Goal: Task Accomplishment & Management: Manage account settings

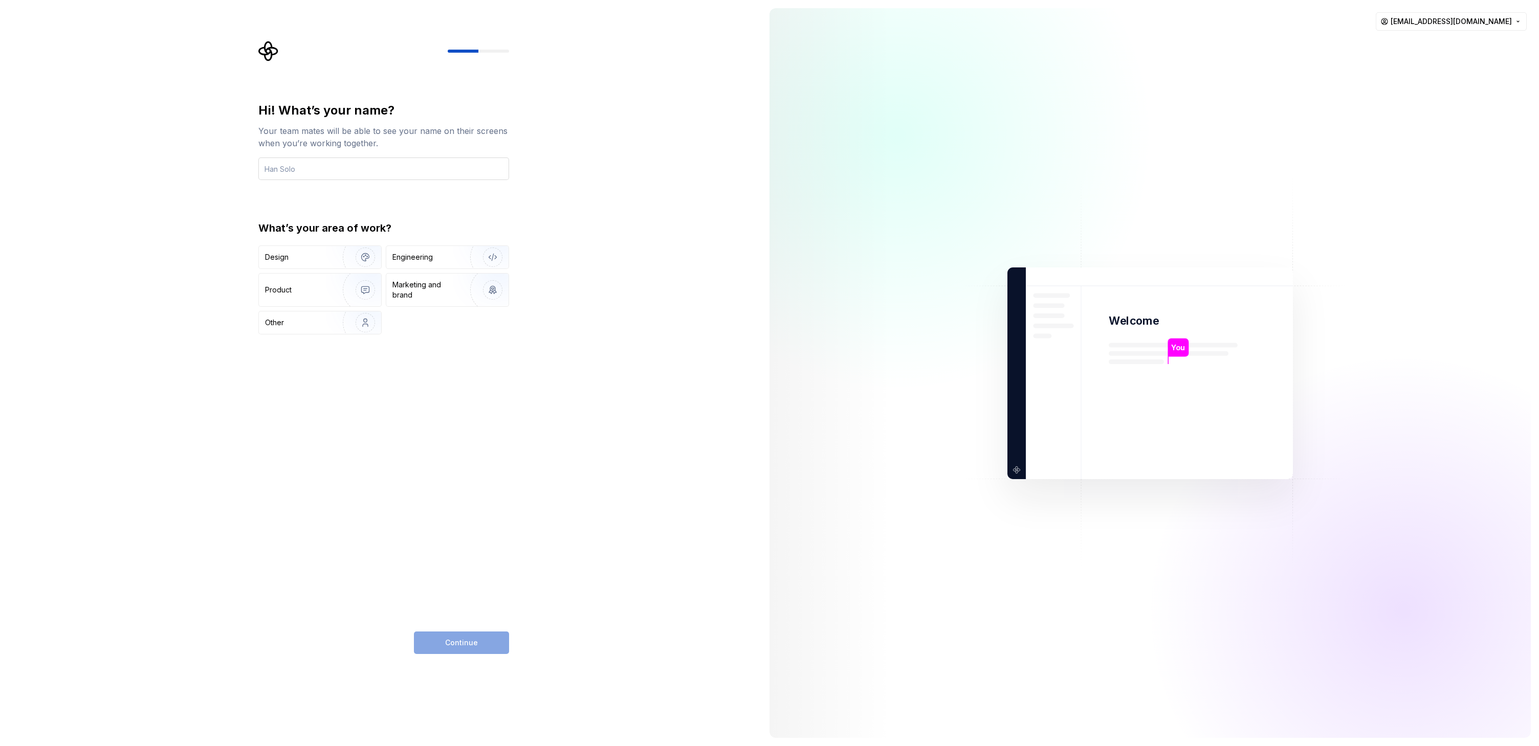
click at [357, 168] on input "text" at bounding box center [383, 169] width 251 height 23
click at [376, 170] on input "text" at bounding box center [383, 169] width 251 height 23
type input "[PERSON_NAME]"
click at [184, 287] on div "Hi! What’s your name? Your team mates will be able to see your name on their sc…" at bounding box center [380, 373] width 761 height 746
click at [354, 258] on img "button" at bounding box center [358, 257] width 65 height 69
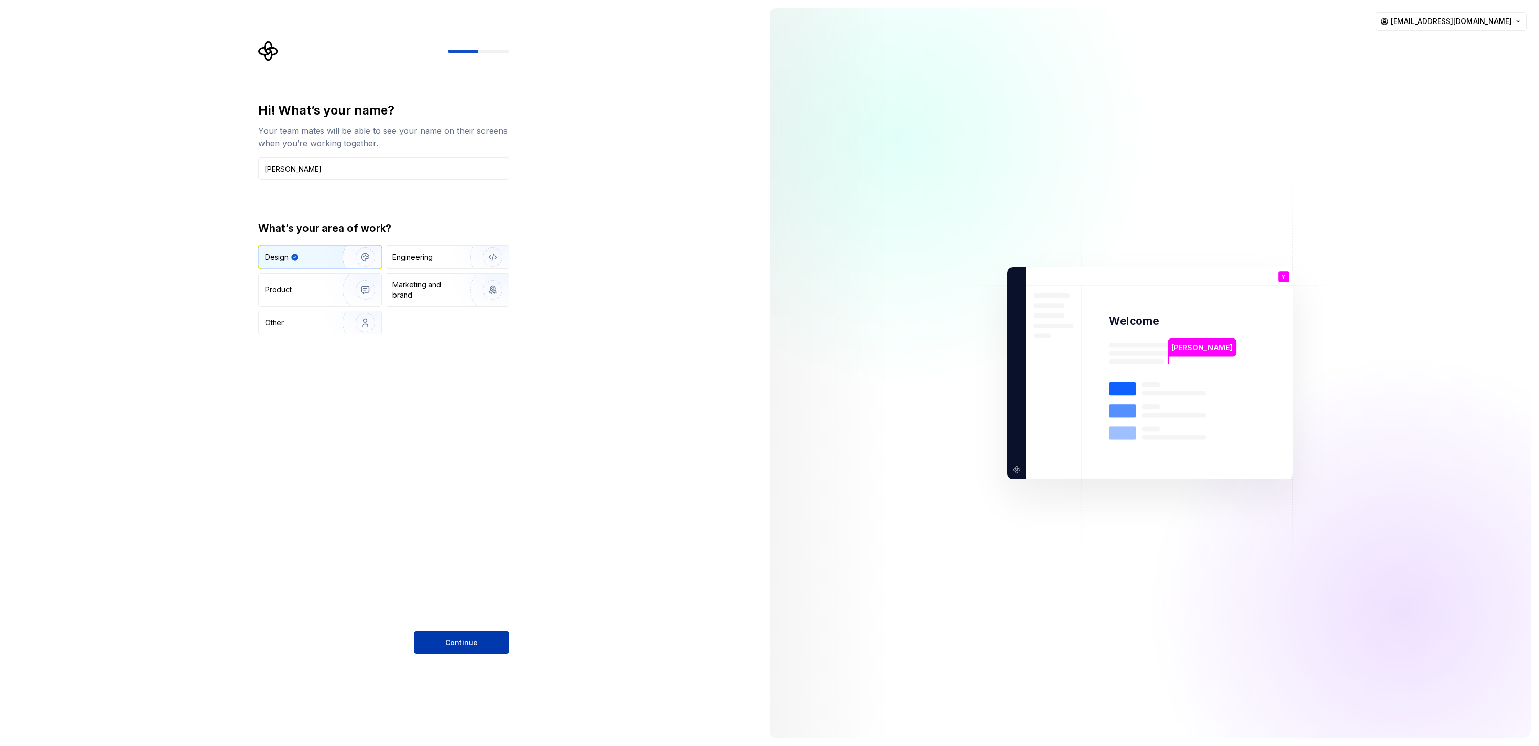
click at [469, 651] on button "Continue" at bounding box center [461, 643] width 95 height 23
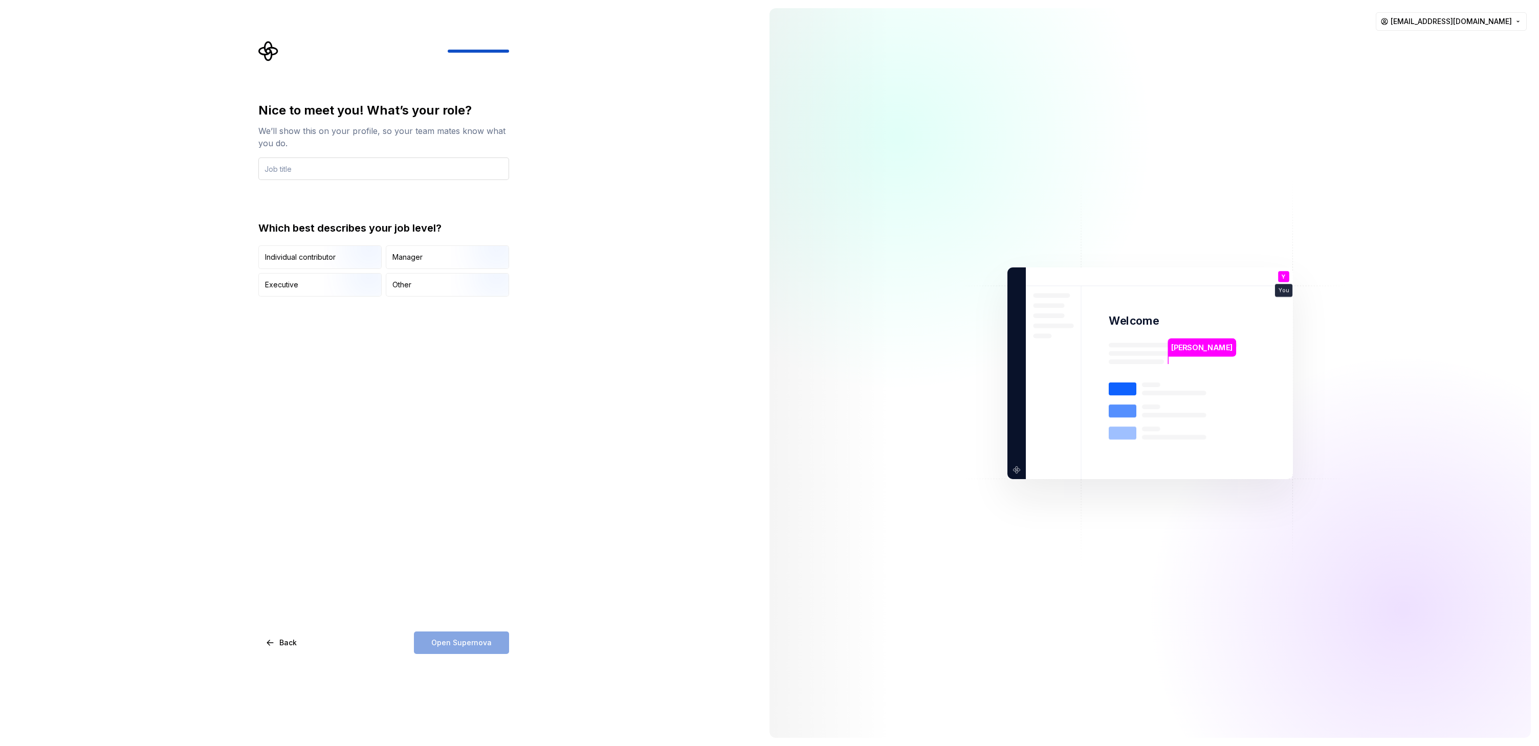
click at [329, 172] on input "text" at bounding box center [383, 169] width 251 height 23
type input "Designer"
click at [162, 295] on div "Nice to meet you! What’s your role? We’ll show this on your profile, so your te…" at bounding box center [380, 373] width 761 height 746
click at [333, 252] on img "button" at bounding box center [356, 270] width 65 height 69
click at [470, 648] on button "Open Supernova" at bounding box center [461, 643] width 95 height 23
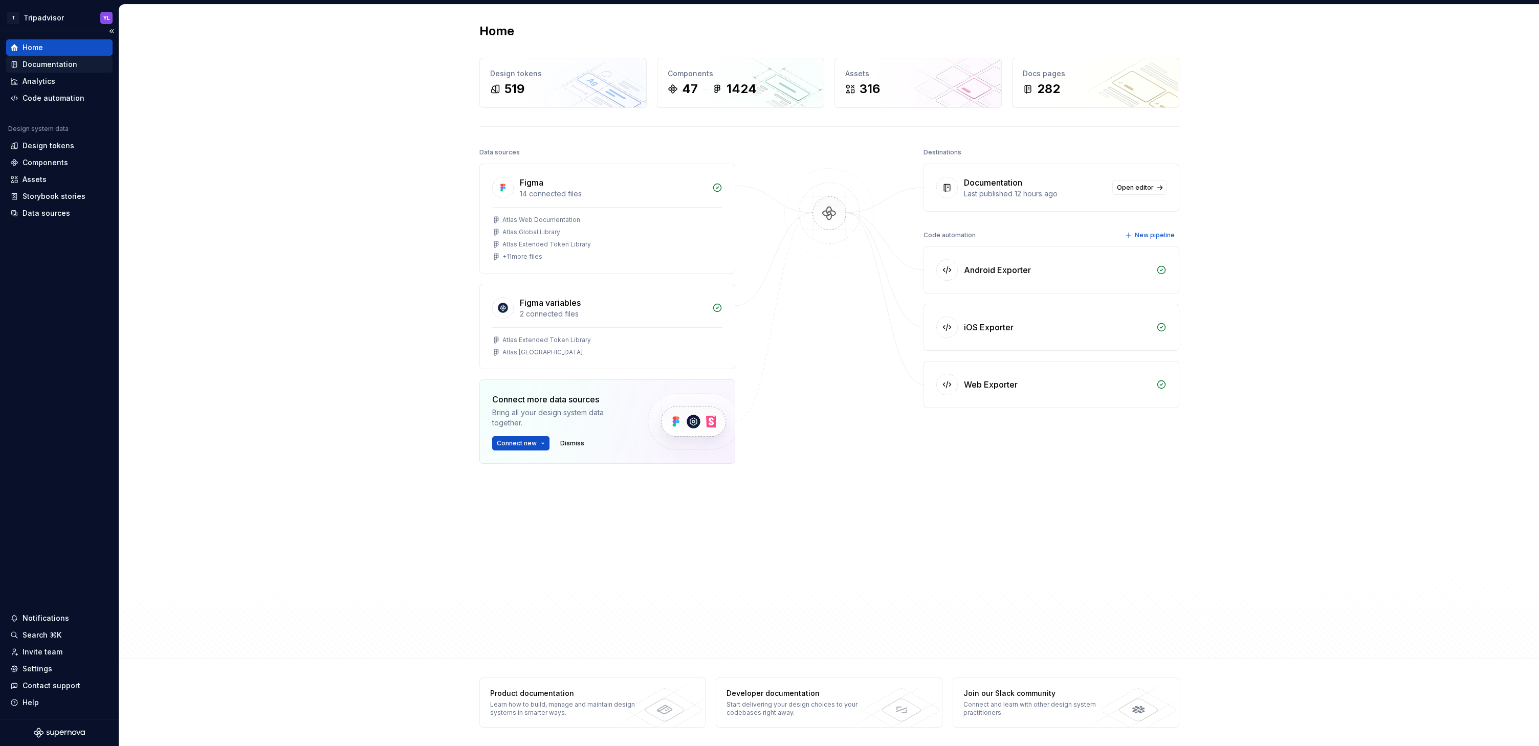
click at [45, 64] on div "Documentation" at bounding box center [50, 64] width 55 height 10
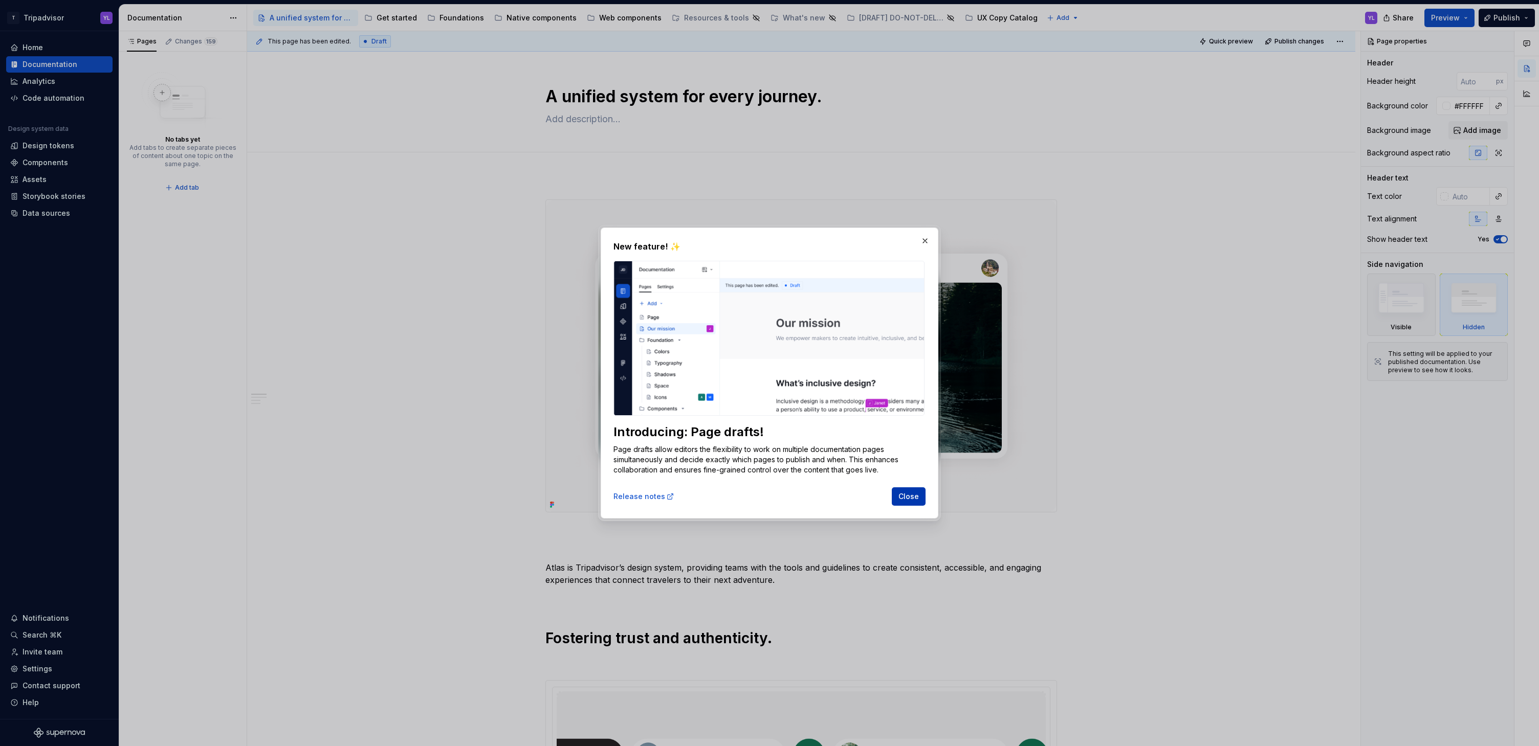
click at [908, 499] on span "Close" at bounding box center [908, 497] width 20 height 10
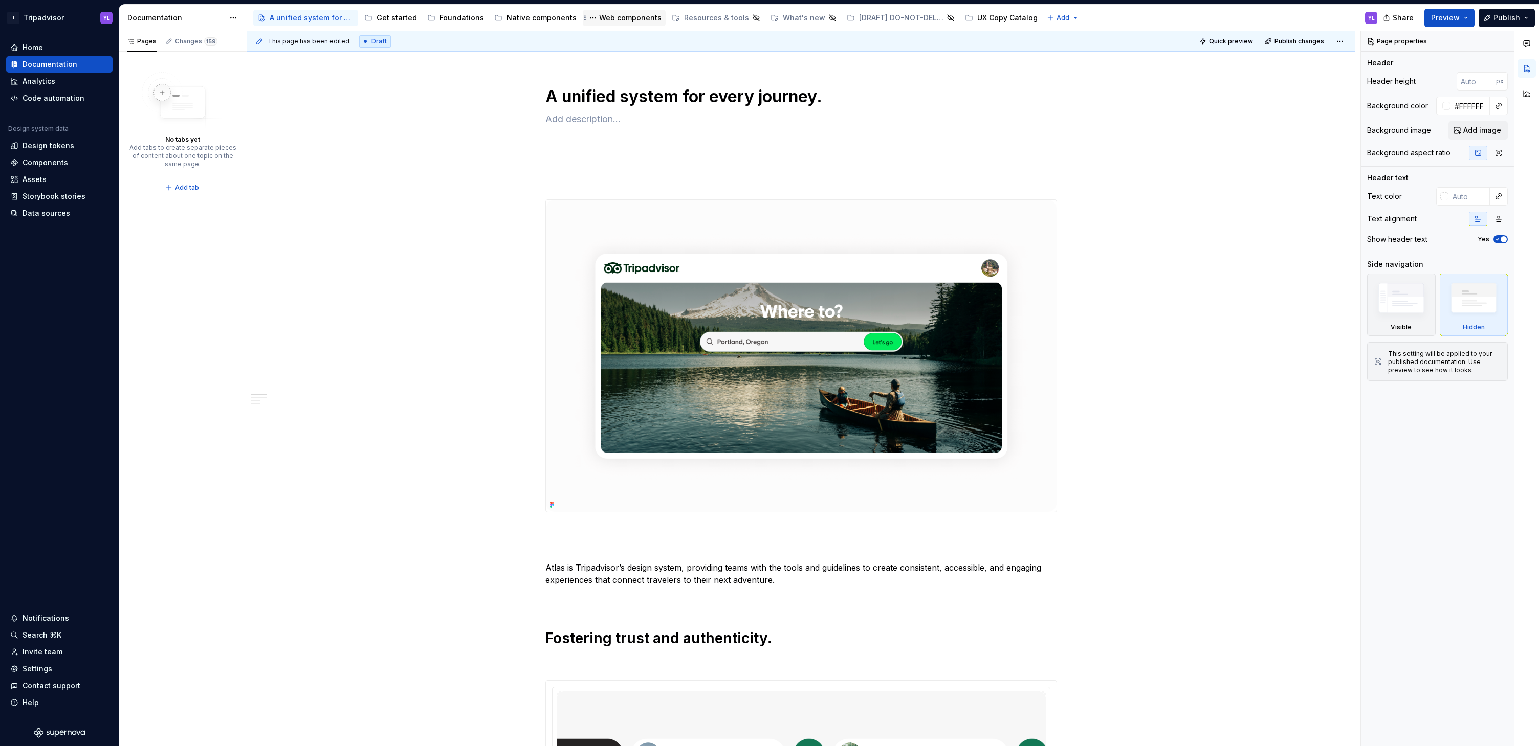
click at [602, 20] on div "Web components" at bounding box center [630, 18] width 62 height 10
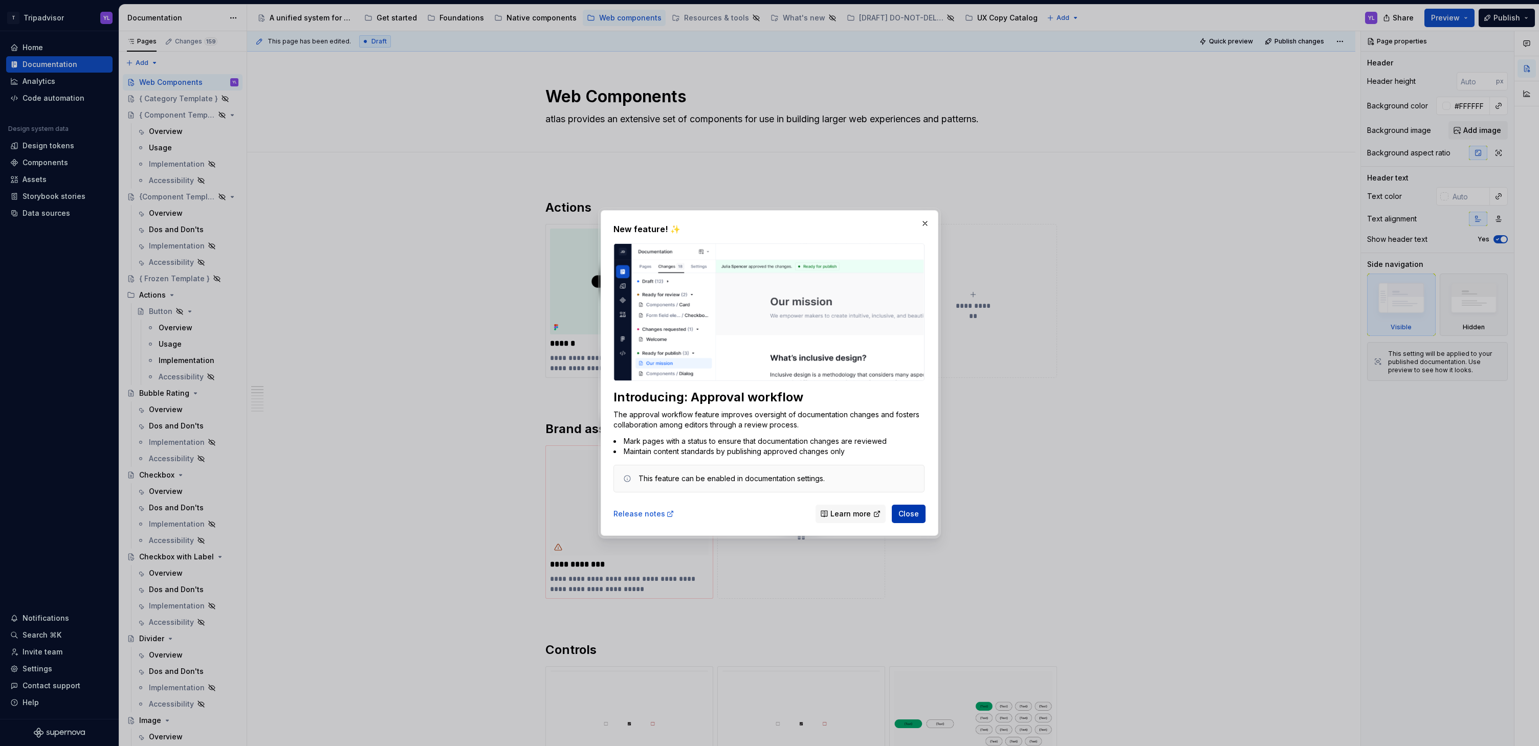
click at [905, 513] on span "Close" at bounding box center [908, 514] width 20 height 10
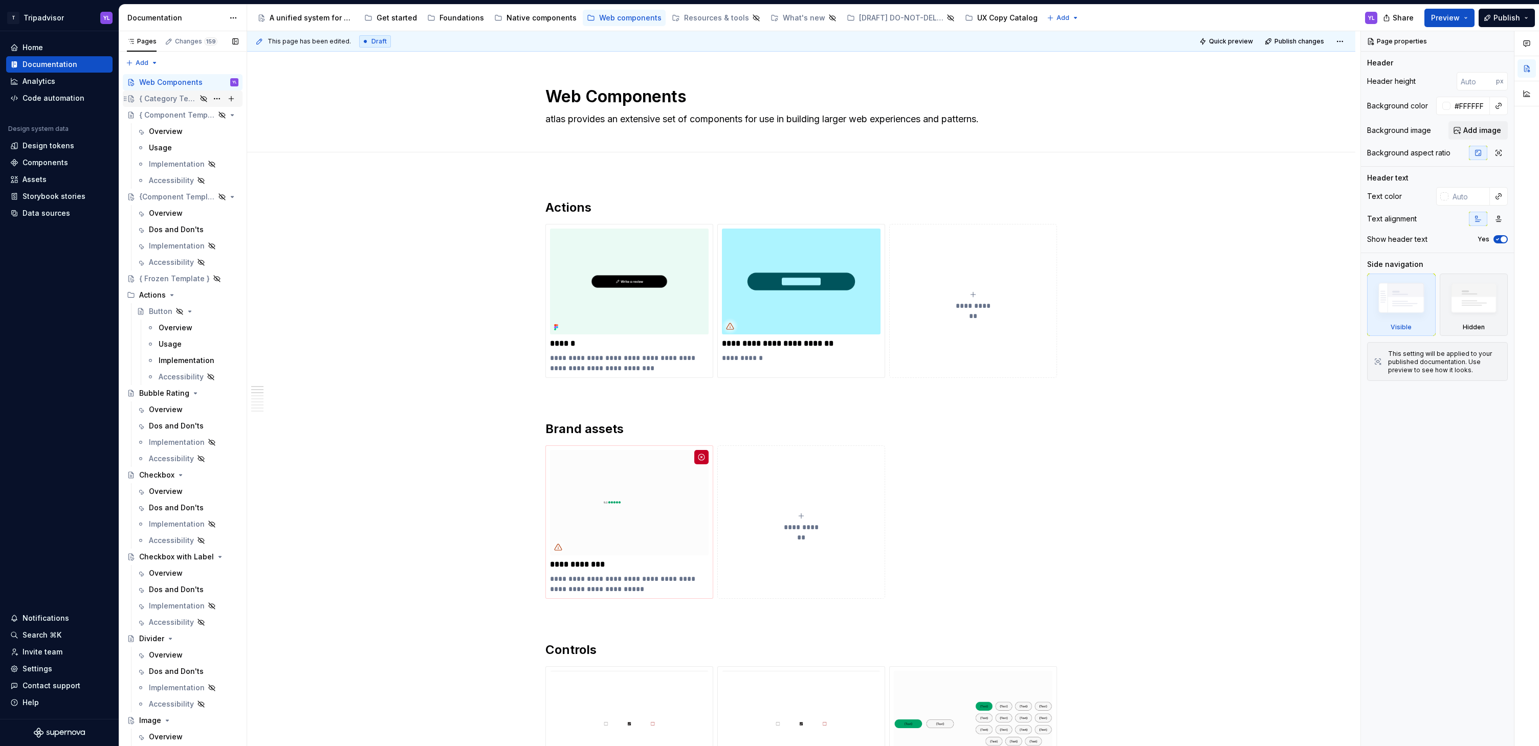
click at [168, 100] on div "{ Category Template }" at bounding box center [167, 99] width 57 height 10
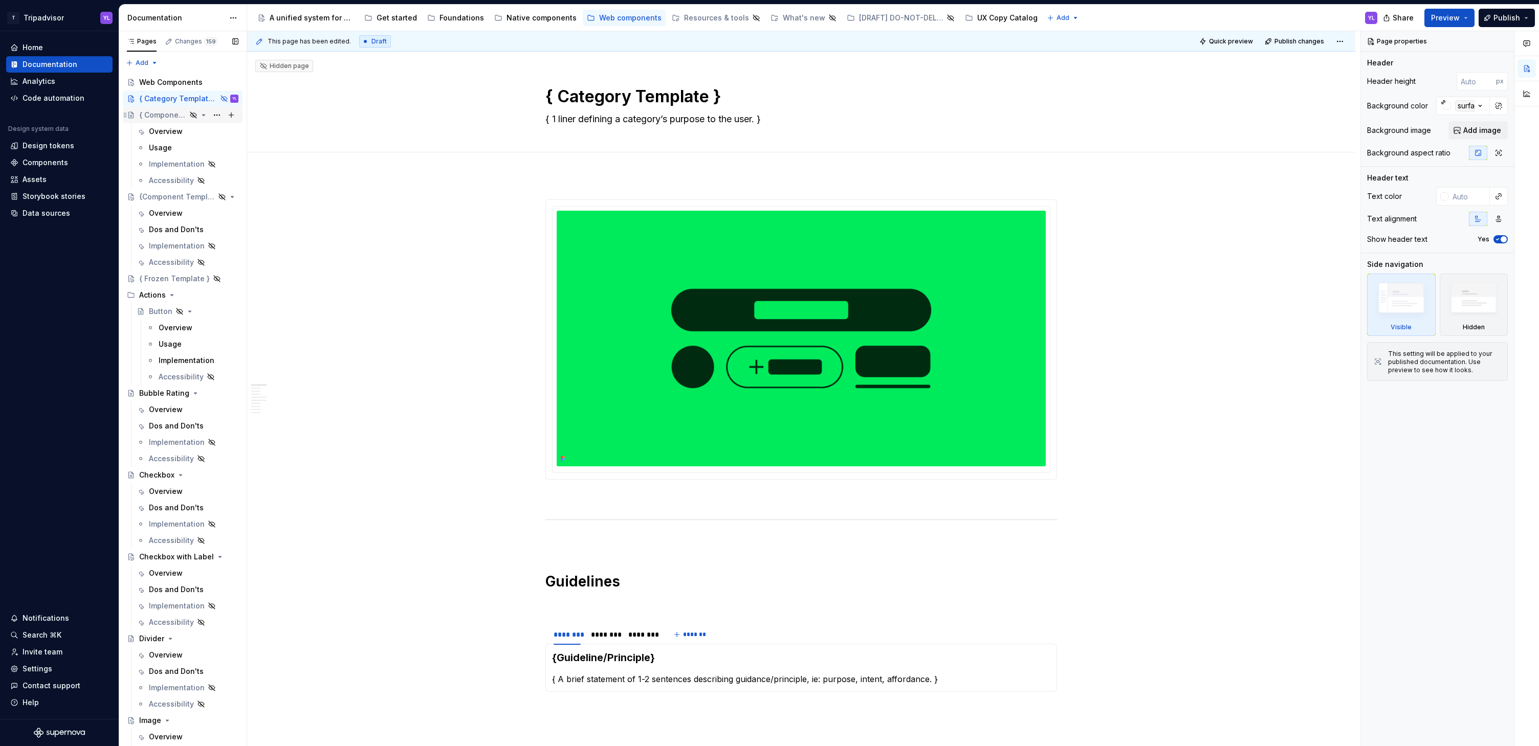
click at [163, 116] on div "{ Component Template }" at bounding box center [162, 115] width 47 height 10
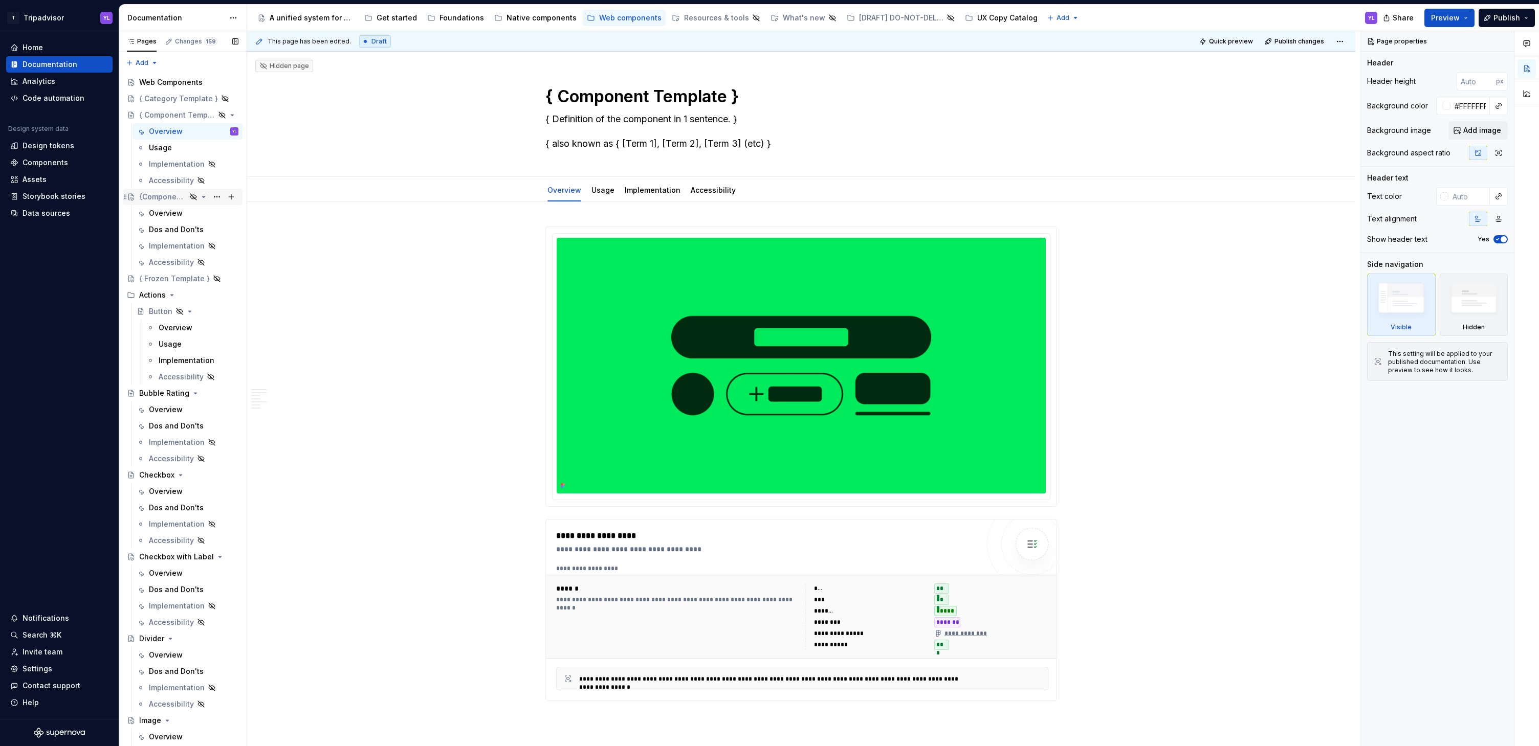
click at [164, 196] on div "{Component Template V2}" at bounding box center [162, 197] width 47 height 10
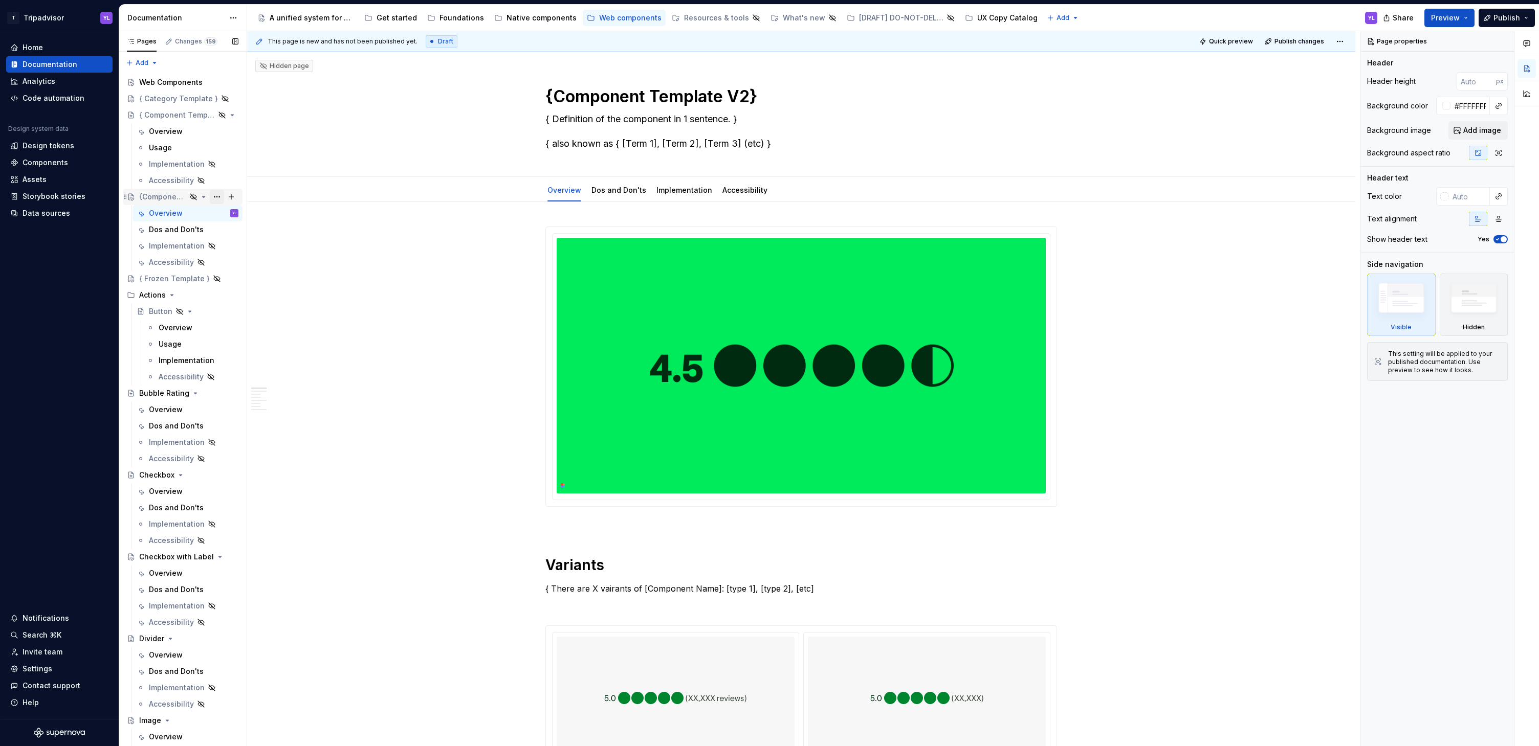
click at [214, 196] on button "Page tree" at bounding box center [217, 197] width 14 height 14
click at [258, 232] on div "Duplicate page" at bounding box center [273, 231] width 100 height 10
click at [165, 281] on div "{Component Template V2}" at bounding box center [162, 279] width 47 height 10
click at [161, 195] on div "{Component Template V2}" at bounding box center [162, 197] width 47 height 10
click at [156, 280] on div "{Component Template V2}" at bounding box center [162, 279] width 47 height 10
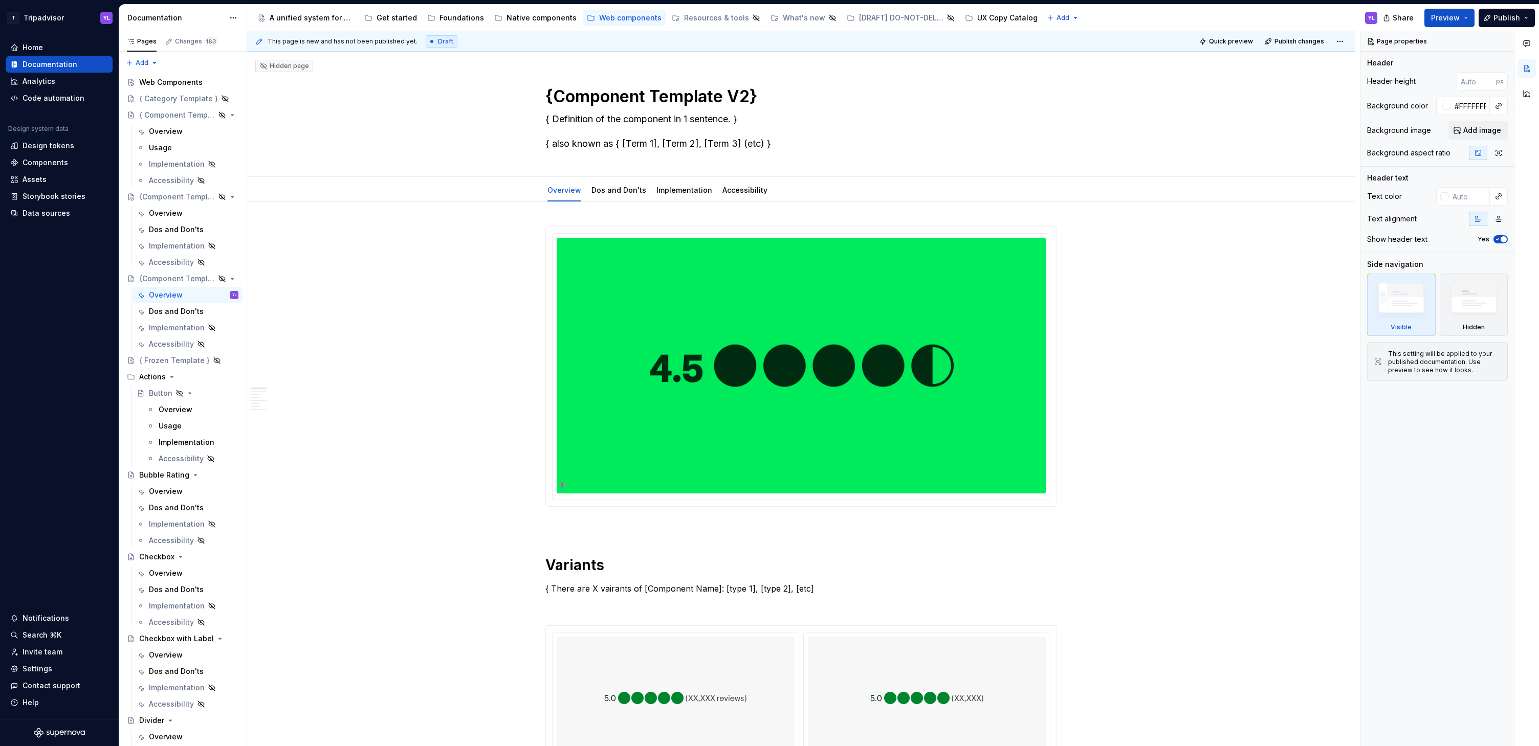
click at [0, 0] on button "Page tree" at bounding box center [0, 0] width 0 height 0
type textarea "*"
click at [259, 297] on div "Rename page" at bounding box center [273, 297] width 100 height 10
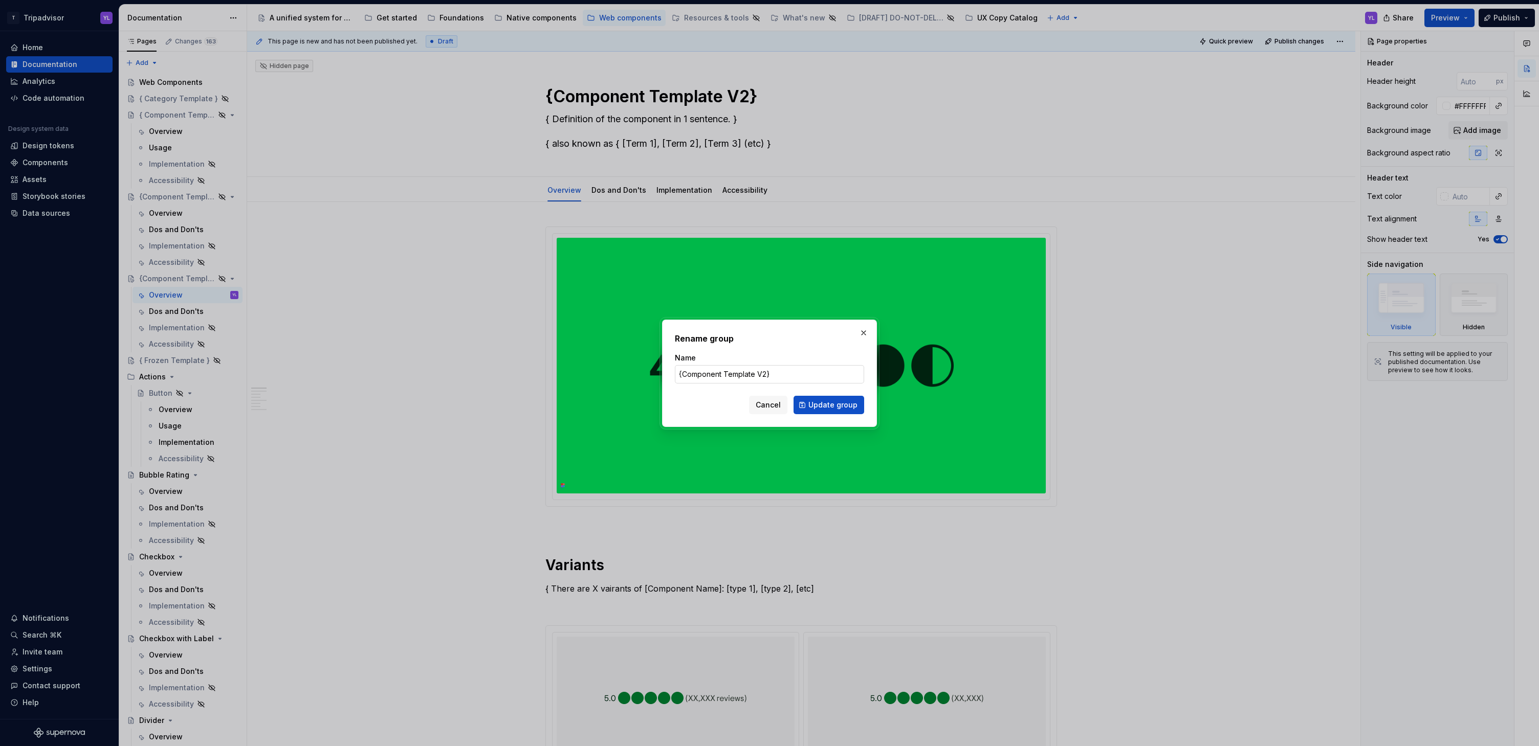
click at [780, 372] on input "{Component Template V2}" at bounding box center [769, 374] width 189 height 18
drag, startPoint x: 770, startPoint y: 373, endPoint x: 885, endPoint y: 375, distance: 114.6
click at [885, 375] on div "Rename group Name {Component Template V2} Yi Testing Page Cancel Update group" at bounding box center [769, 373] width 1539 height 746
click at [678, 371] on input "{Component Template V2}" at bounding box center [769, 374] width 189 height 18
type input "Yi Testing Page - {Component Template V2}"
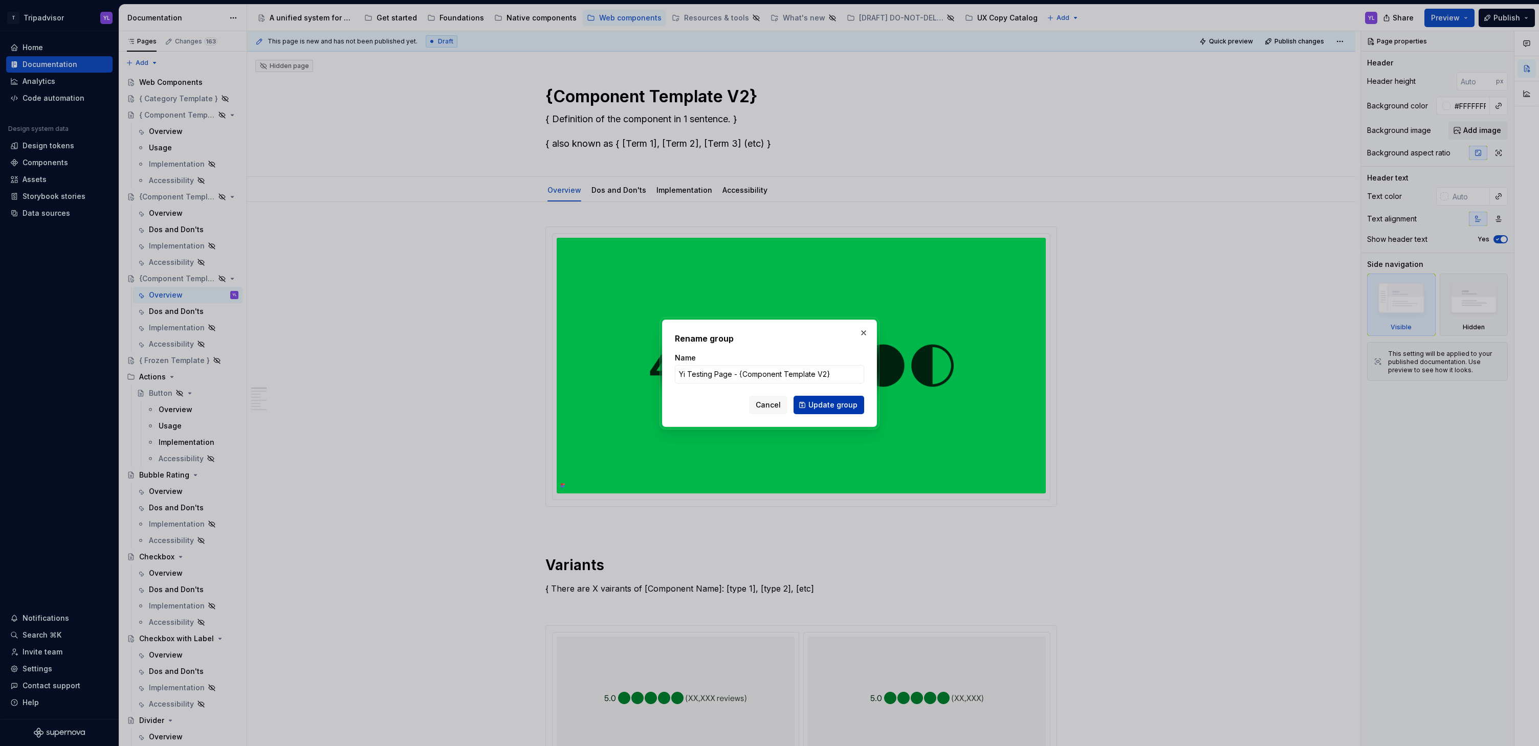
click at [843, 408] on span "Update group" at bounding box center [832, 405] width 49 height 10
type textarea "*"
type textarea "Yi Testing Page - {Component Template V2}"
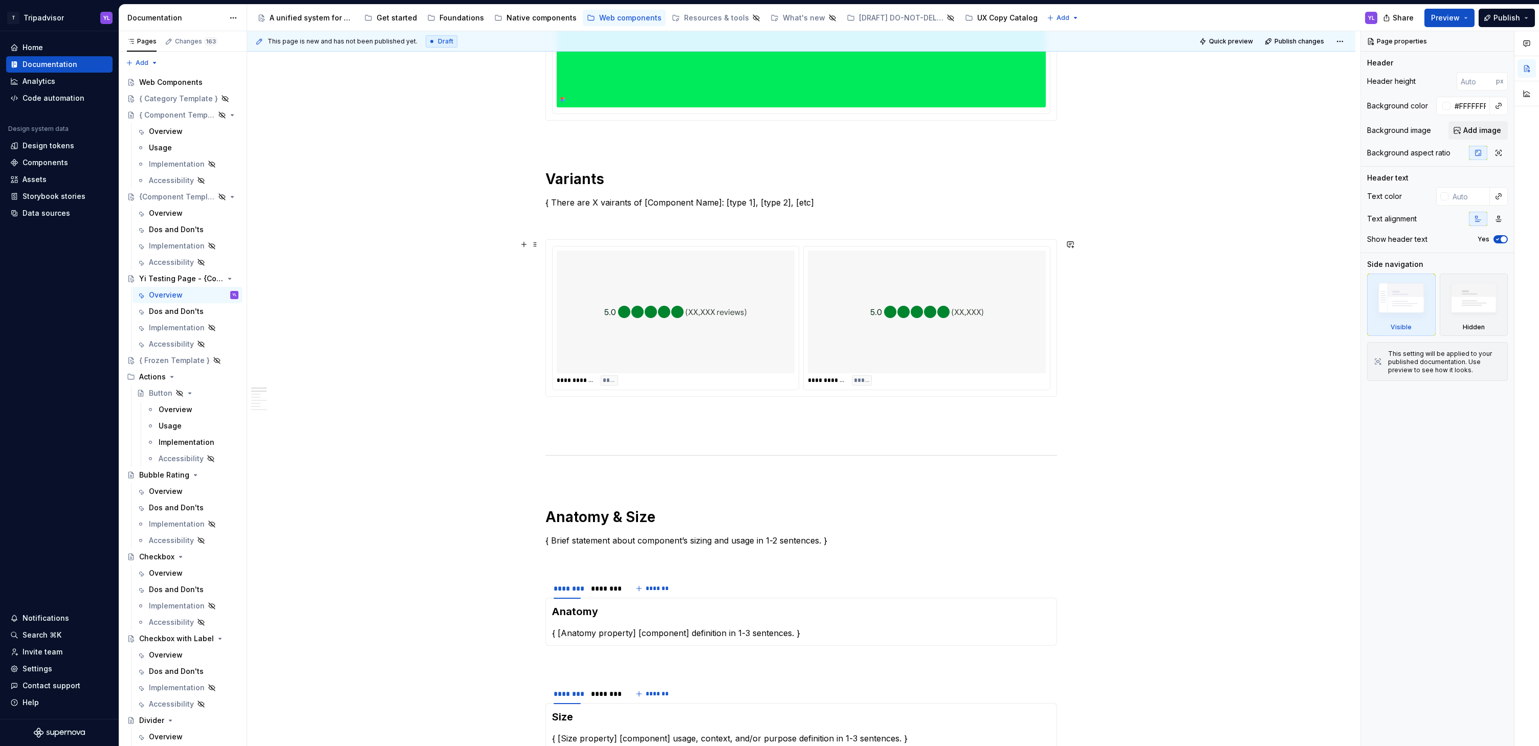
scroll to position [449, 0]
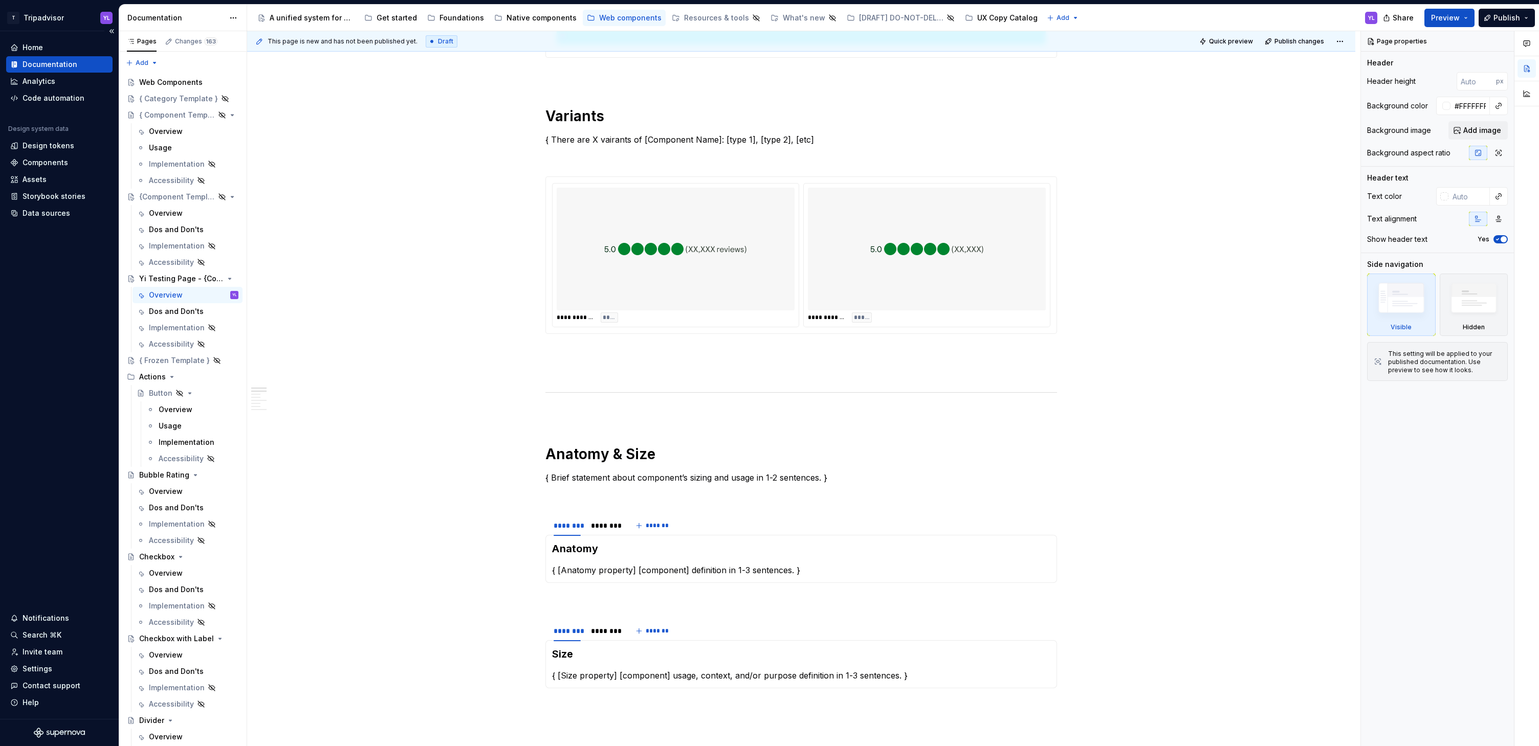
type textarea "*"
